Goal: Transaction & Acquisition: Download file/media

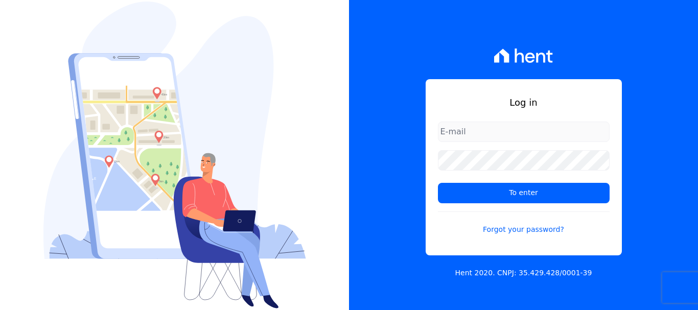
click at [447, 130] on input "email" at bounding box center [524, 132] width 172 height 20
paste input "luiz.nascimento@maislar.com"
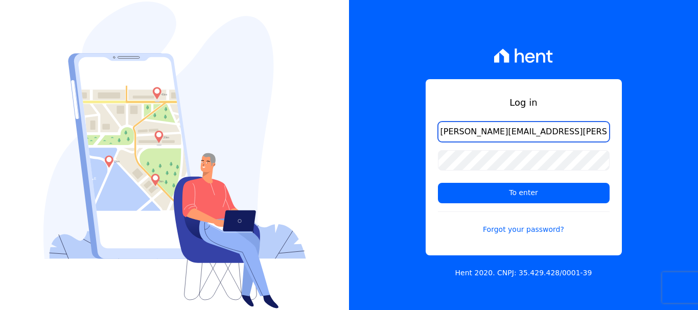
type input "luiz.nascimento@maislar.com"
click at [9, 149] on div at bounding box center [174, 155] width 349 height 310
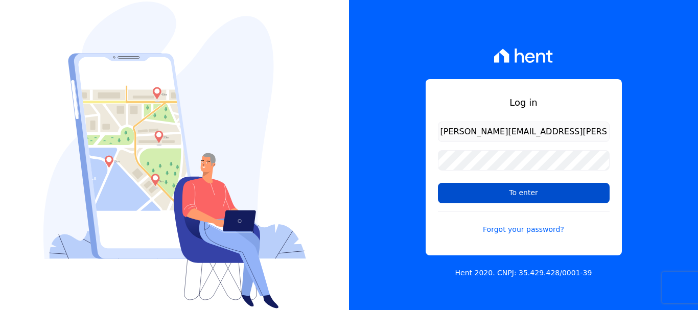
click at [498, 195] on input "To enter" at bounding box center [524, 193] width 172 height 20
type input "Entrar"
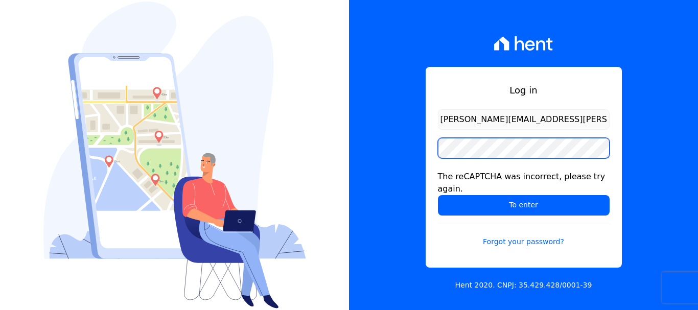
click at [410, 154] on div "Log in [PERSON_NAME][EMAIL_ADDRESS][PERSON_NAME][DOMAIN_NAME] The reCAPTCHA was…" at bounding box center [523, 155] width 349 height 310
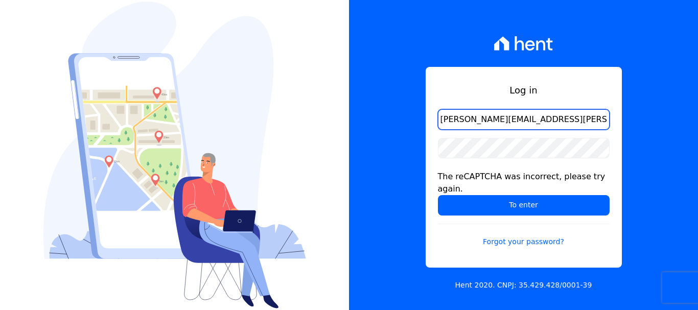
drag, startPoint x: 554, startPoint y: 124, endPoint x: 371, endPoint y: 124, distance: 182.3
click at [372, 124] on div "Log in [PERSON_NAME][EMAIL_ADDRESS][PERSON_NAME][DOMAIN_NAME] The reCAPTCHA was…" at bounding box center [523, 155] width 349 height 310
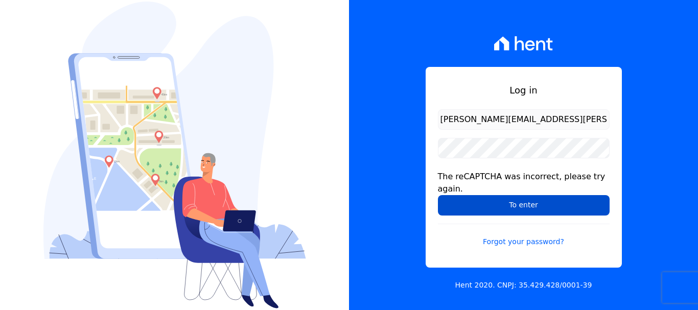
click at [544, 199] on input "To enter" at bounding box center [524, 205] width 172 height 20
type input "Entrar"
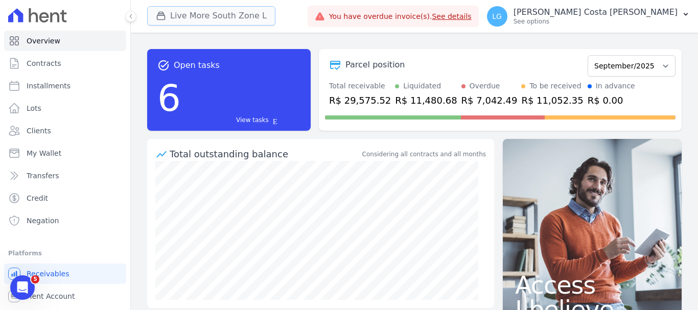
click at [259, 16] on button "Live More South Zone L" at bounding box center [211, 15] width 128 height 19
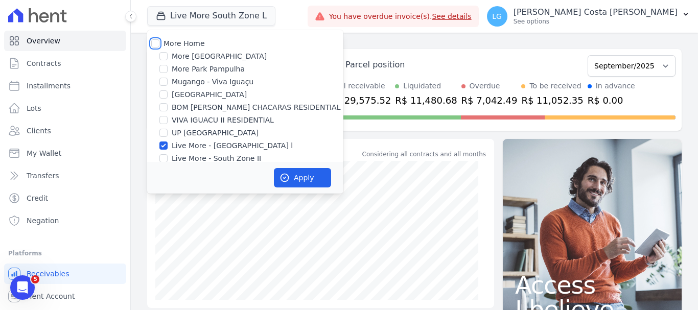
click at [155, 43] on input "More Home" at bounding box center [155, 43] width 8 height 8
checkbox input "true"
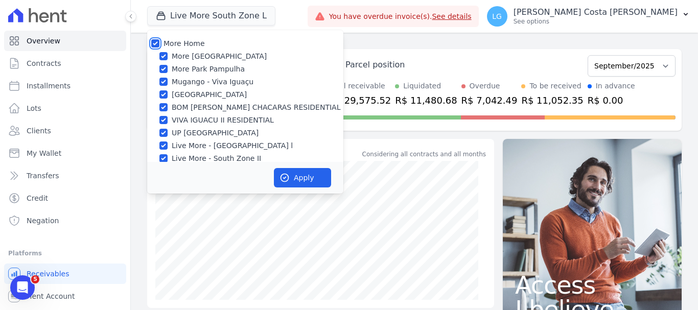
checkbox input "true"
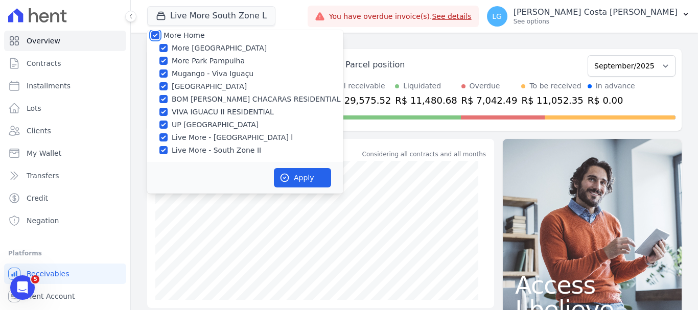
scroll to position [10, 0]
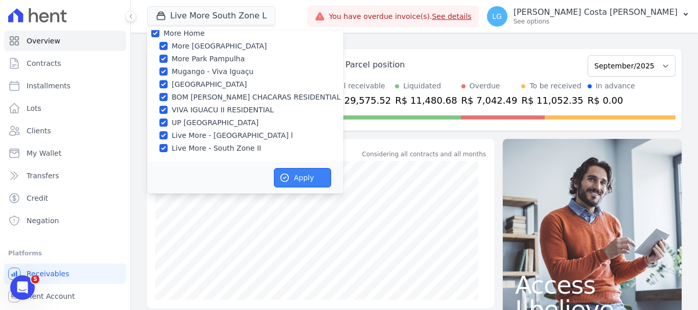
click at [299, 182] on font "Apply" at bounding box center [304, 178] width 20 height 8
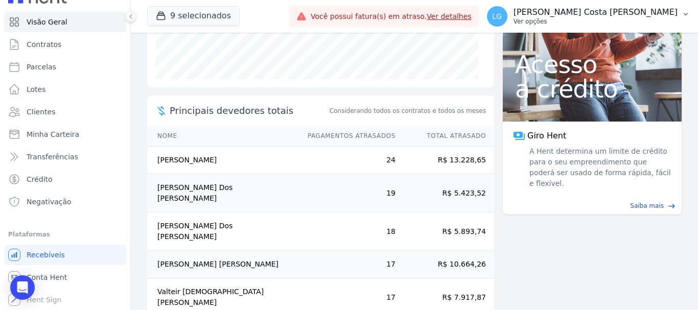
scroll to position [211, 0]
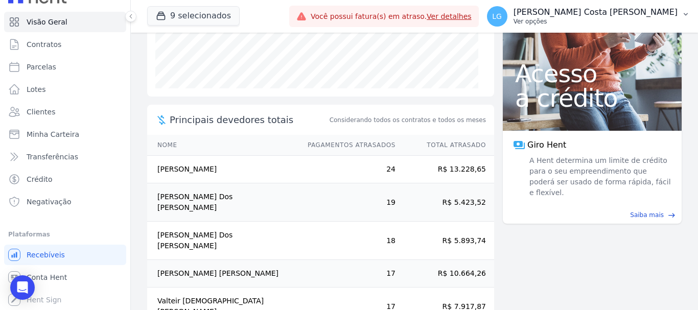
click at [663, 11] on p "Luiz Guilherme Costa Nascimento" at bounding box center [595, 12] width 164 height 10
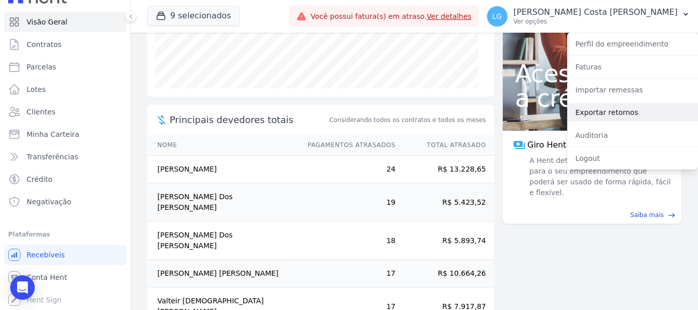
click at [631, 110] on link "Exportar retornos" at bounding box center [632, 112] width 131 height 18
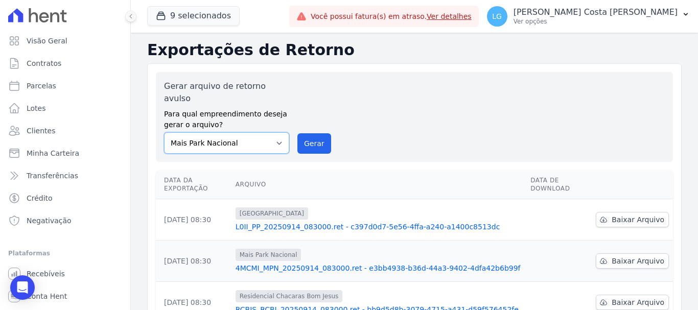
click at [276, 132] on select "Mais Park Nacional Mais Park Pampulha Mugango - Viva Iguaçu Parque Primavera RE…" at bounding box center [226, 142] width 125 height 21
click at [452, 106] on div "Gerar arquivo de retorno avulso Para qual empreendimento deseja gerar o arquivo…" at bounding box center [414, 117] width 500 height 74
click at [627, 214] on span "Baixar Arquivo" at bounding box center [637, 219] width 53 height 10
click at [627, 256] on span "Baixar Arquivo" at bounding box center [637, 261] width 53 height 10
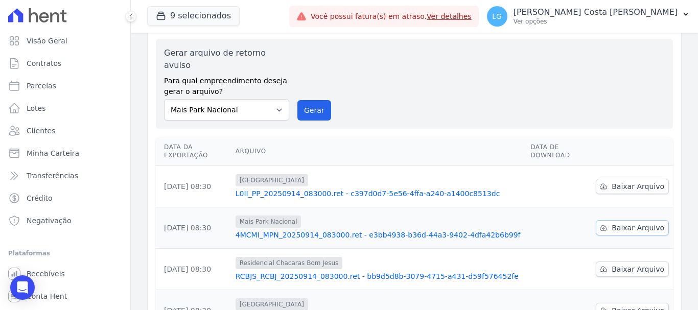
scroll to position [51, 0]
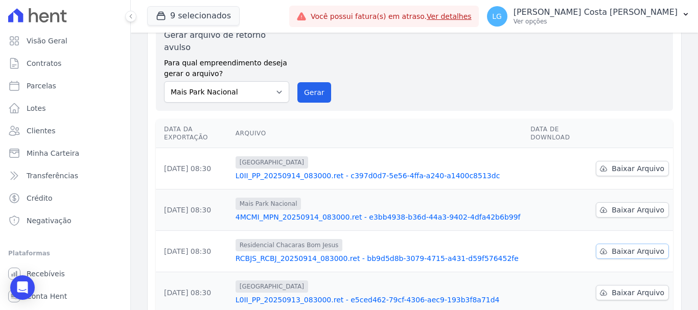
click at [621, 246] on span "Baixar Arquivo" at bounding box center [637, 251] width 53 height 10
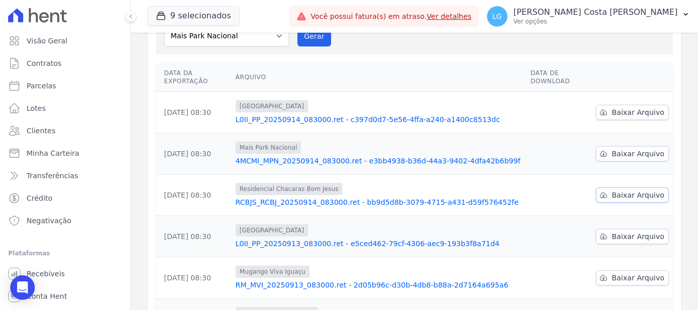
scroll to position [153, 0]
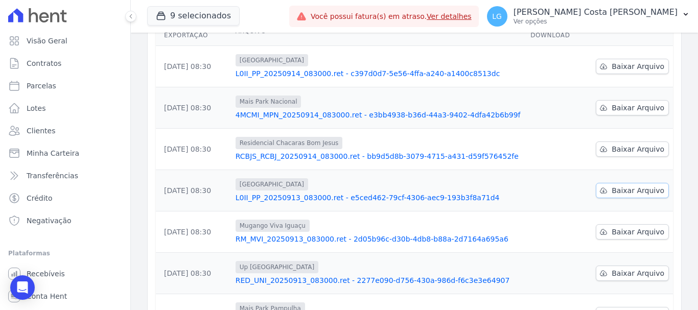
click at [613, 185] on span "Baixar Arquivo" at bounding box center [637, 190] width 53 height 10
click at [617, 227] on span "Baixar Arquivo" at bounding box center [637, 232] width 53 height 10
click at [617, 268] on span "Baixar Arquivo" at bounding box center [637, 273] width 53 height 10
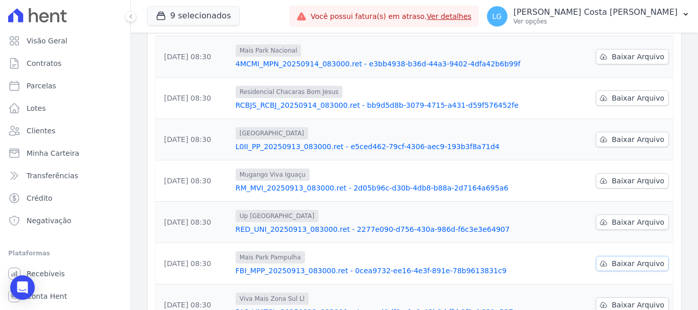
click at [611, 258] on span "Baixar Arquivo" at bounding box center [637, 263] width 53 height 10
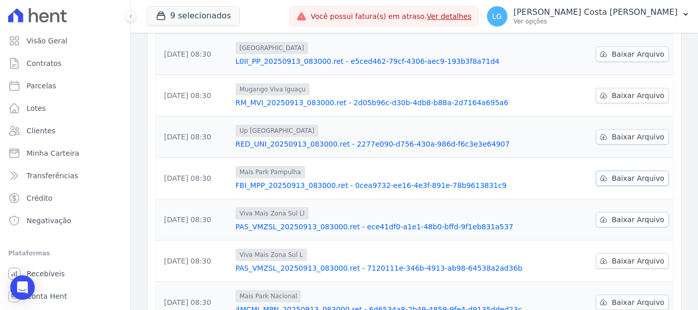
scroll to position [306, 0]
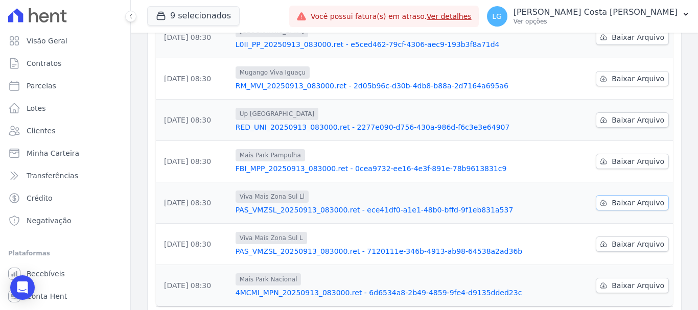
click at [632, 198] on span "Baixar Arquivo" at bounding box center [637, 203] width 53 height 10
click at [624, 239] on span "Baixar Arquivo" at bounding box center [637, 244] width 53 height 10
click at [617, 280] on span "Baixar Arquivo" at bounding box center [637, 285] width 53 height 10
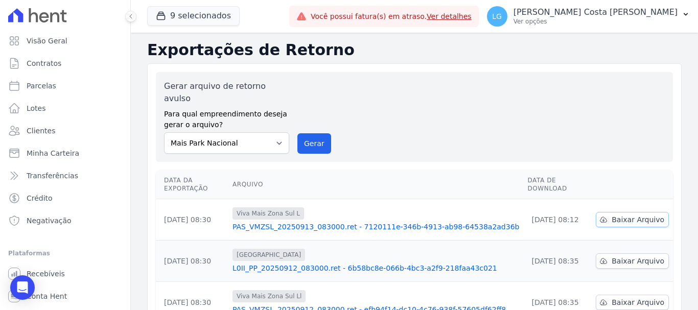
click at [616, 214] on span "Baixar Arquivo" at bounding box center [637, 219] width 53 height 10
click at [428, 124] on div "Gerar arquivo de retorno avulso Para qual empreendimento deseja gerar o arquivo…" at bounding box center [414, 117] width 500 height 74
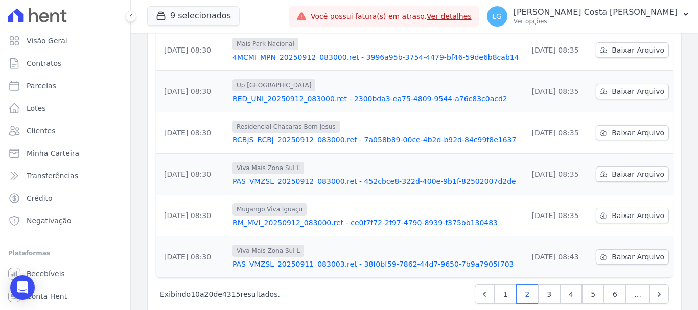
scroll to position [336, 0]
click at [506, 284] on link "1" at bounding box center [505, 293] width 22 height 19
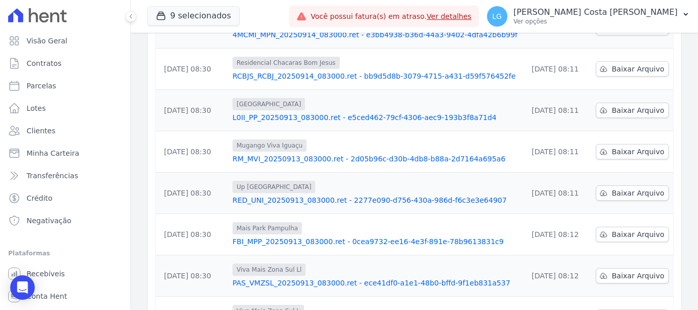
scroll to position [336, 0]
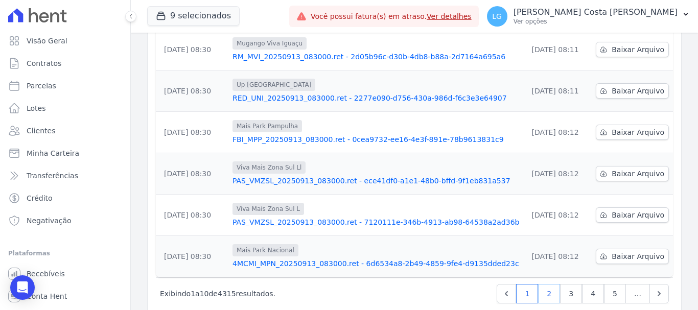
click at [543, 284] on link "2" at bounding box center [549, 293] width 22 height 19
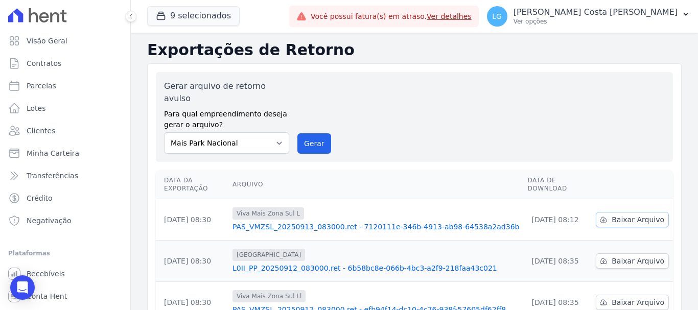
click at [605, 216] on icon at bounding box center [603, 220] width 8 height 8
click at [291, 222] on link "PAS_VMZSL_20250913_083000.ret - 7120111e-346b-4913-ab98-64538a2ad36b" at bounding box center [375, 227] width 287 height 10
click at [611, 214] on span "Baixar Arquivo" at bounding box center [637, 219] width 53 height 10
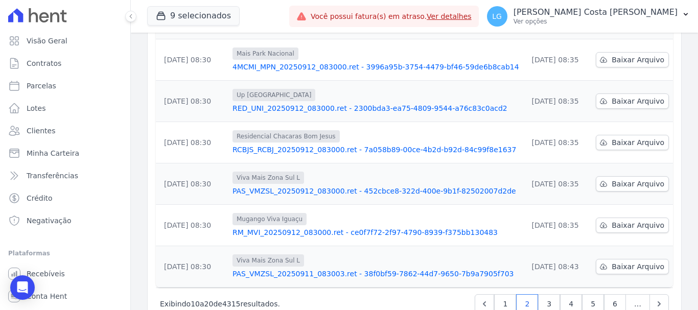
scroll to position [336, 0]
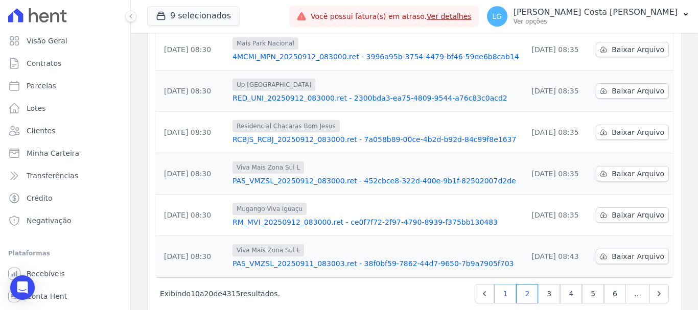
click at [505, 284] on link "1" at bounding box center [505, 293] width 22 height 19
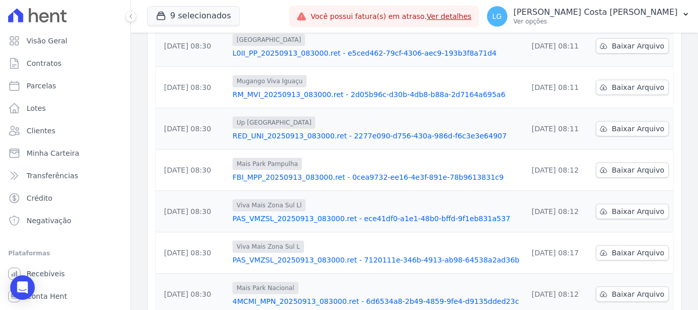
scroll to position [306, 0]
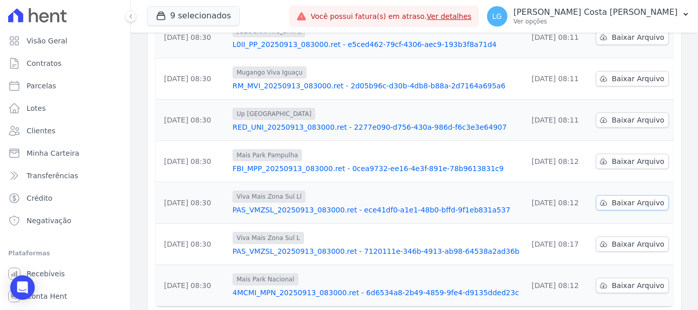
click at [608, 195] on link "Baixar Arquivo" at bounding box center [631, 202] width 73 height 15
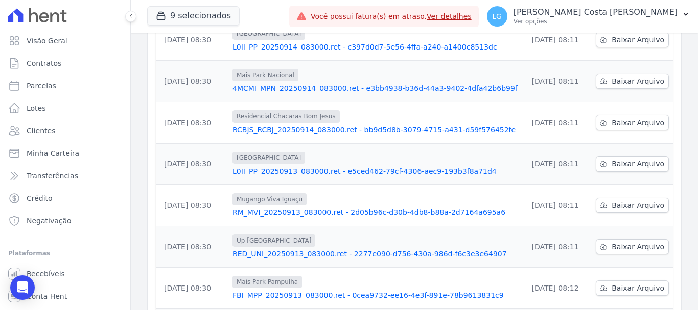
scroll to position [336, 0]
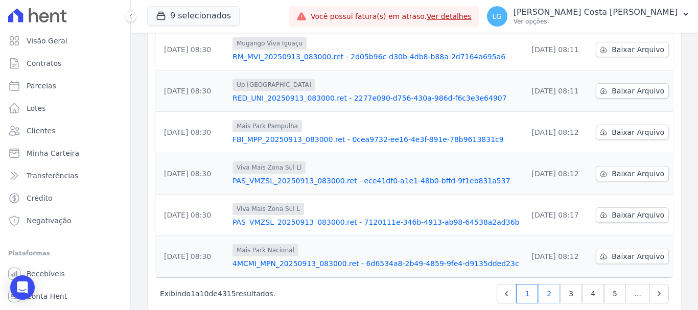
click at [546, 284] on link "2" at bounding box center [549, 293] width 22 height 19
